Goal: Transaction & Acquisition: Subscribe to service/newsletter

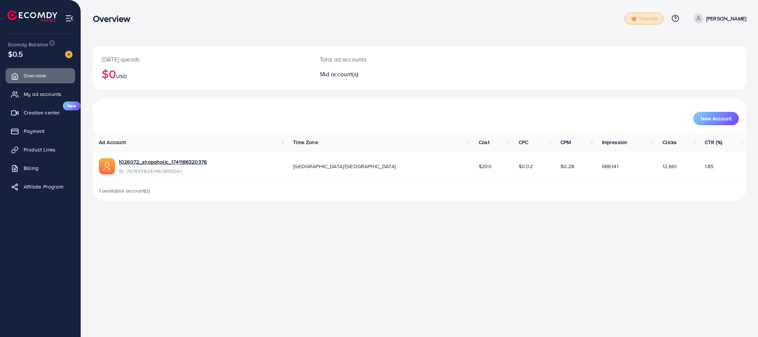
click at [653, 16] on span "Upgrade" at bounding box center [644, 19] width 27 height 6
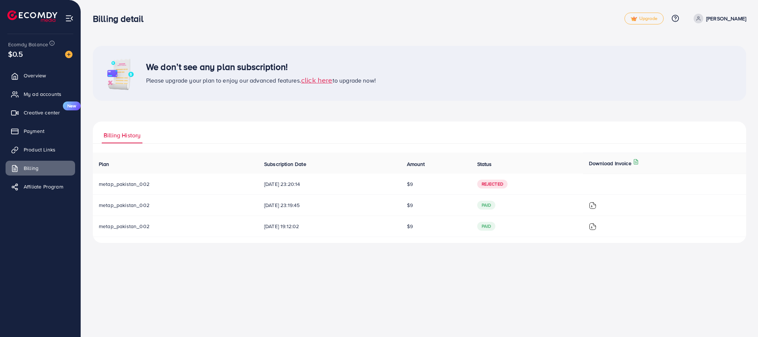
click at [311, 78] on span "click here" at bounding box center [316, 80] width 31 height 10
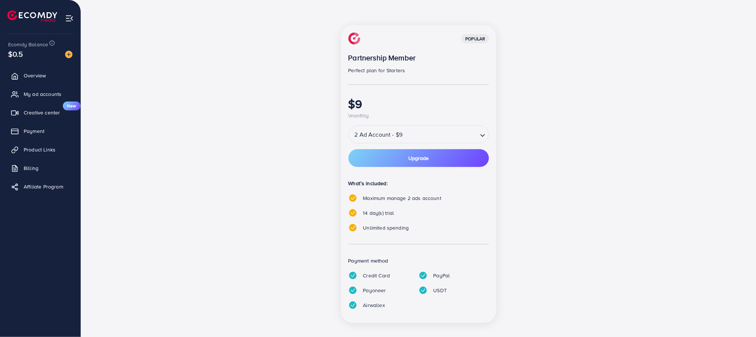
scroll to position [91, 0]
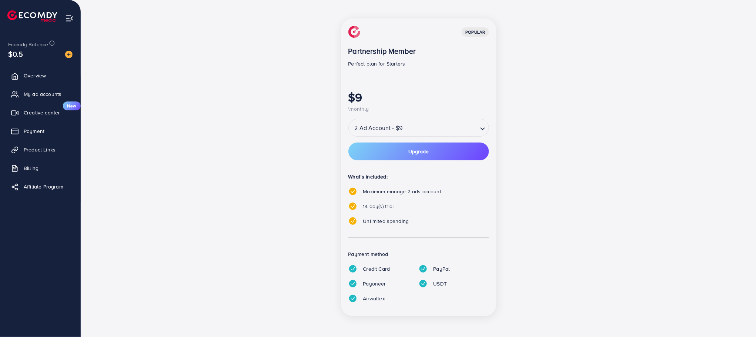
click at [415, 121] on input "Search for option" at bounding box center [441, 127] width 72 height 13
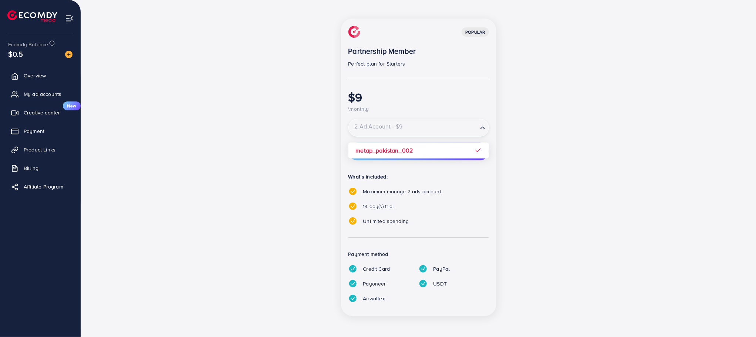
click at [415, 121] on input "Search for option" at bounding box center [414, 127] width 128 height 13
click at [548, 115] on div "popular Partnership Member Perfect plan for Starters $9 \monthly 2 Ad Account -…" at bounding box center [419, 172] width 320 height 306
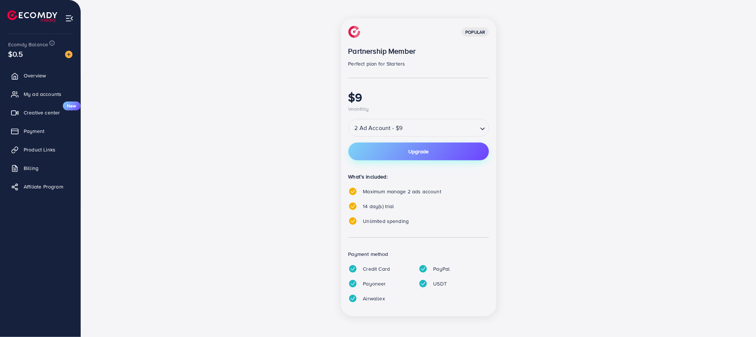
click at [448, 149] on button "Upgrade" at bounding box center [419, 151] width 141 height 18
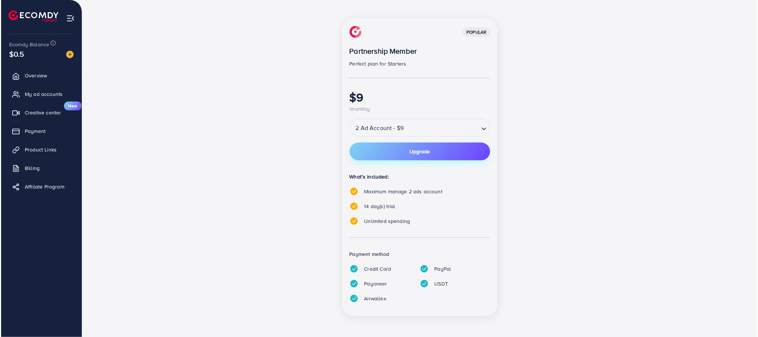
scroll to position [0, 0]
